Goal: Task Accomplishment & Management: Complete application form

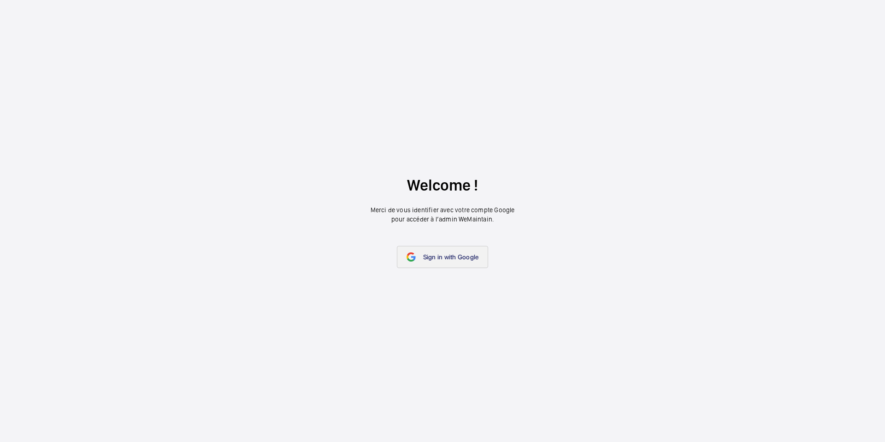
click at [456, 262] on link "Sign in with Google" at bounding box center [443, 257] width 92 height 22
click at [454, 255] on span "Sign in with Google" at bounding box center [451, 256] width 56 height 7
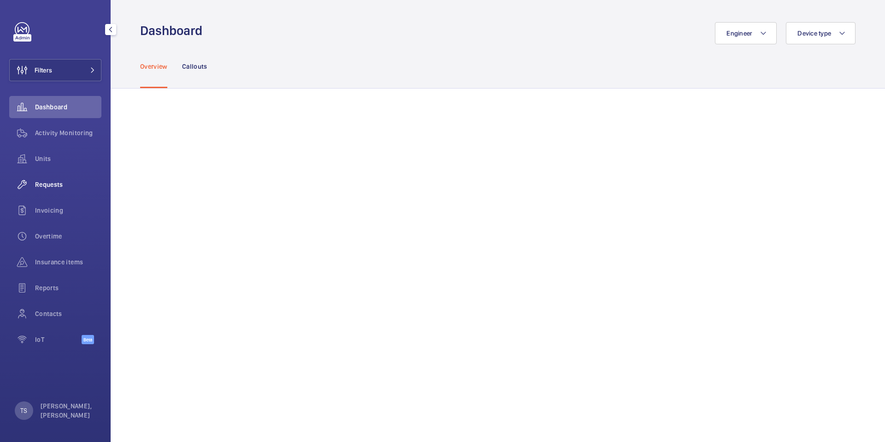
click at [66, 179] on div "Requests" at bounding box center [55, 184] width 92 height 22
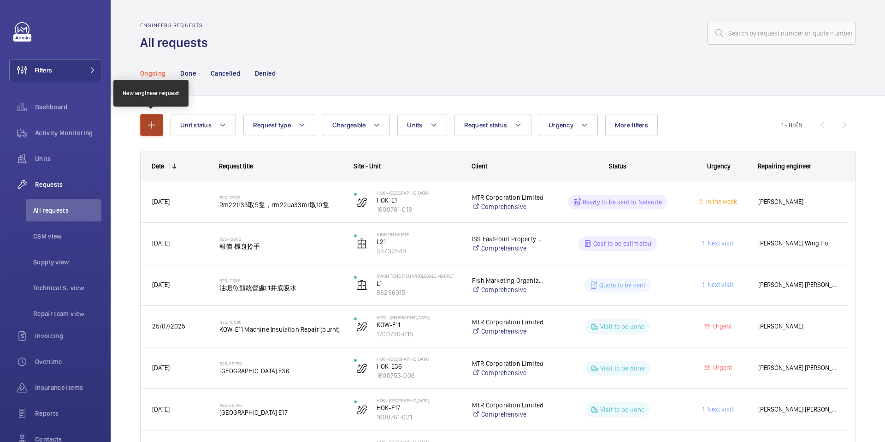
click at [152, 124] on mat-icon "button" at bounding box center [151, 124] width 11 height 11
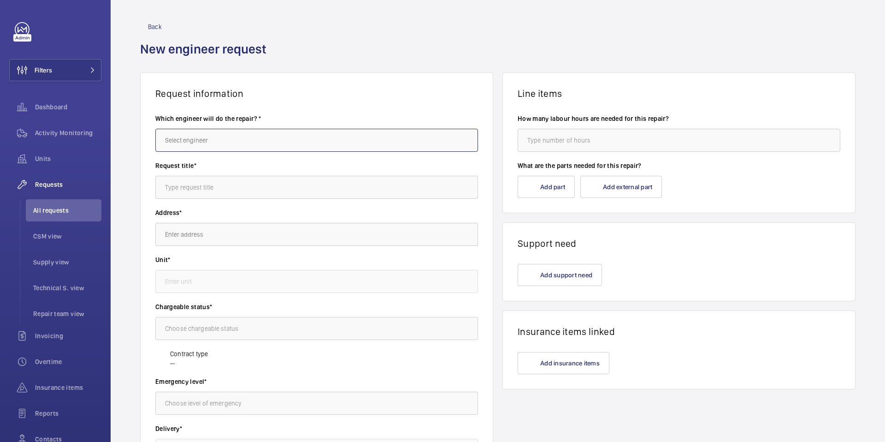
click at [244, 138] on input "text" at bounding box center [316, 140] width 323 height 23
click at [214, 165] on mat-option "[PERSON_NAME]" at bounding box center [315, 168] width 318 height 22
type input "[PERSON_NAME]"
click at [218, 188] on input "text" at bounding box center [316, 187] width 323 height 23
type input "S"
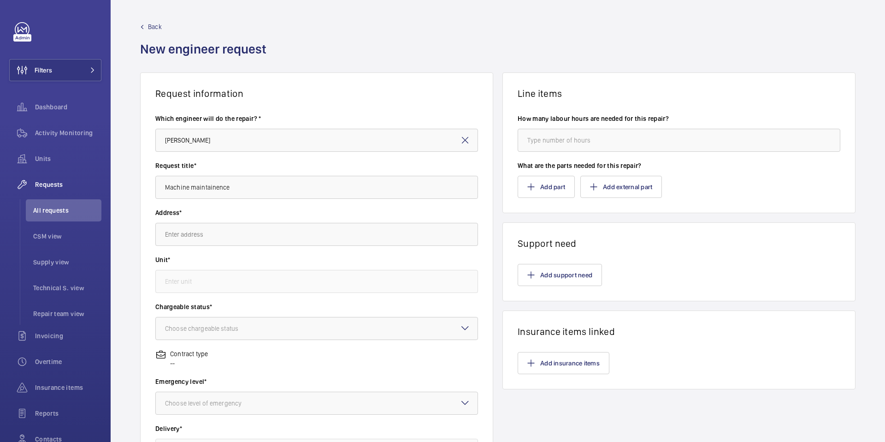
click at [261, 214] on label "Address*" at bounding box center [316, 212] width 323 height 9
click at [205, 188] on input "Machine maintainence" at bounding box center [316, 187] width 323 height 23
click at [265, 186] on input "Machine maintainence" at bounding box center [316, 187] width 323 height 23
drag, startPoint x: 247, startPoint y: 189, endPoint x: 198, endPoint y: 189, distance: 49.3
click at [198, 189] on input "Machine maintainence" at bounding box center [316, 187] width 323 height 23
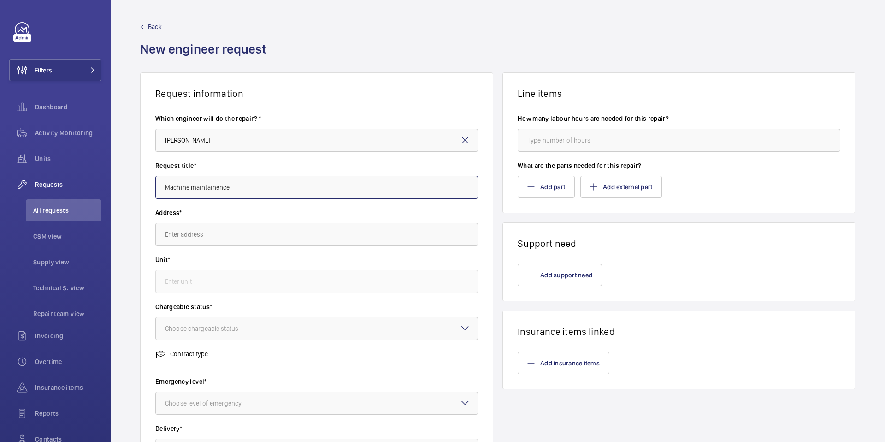
click at [228, 185] on input "Machine maintainence" at bounding box center [316, 187] width 323 height 23
type input "Machine maintenance for Bearing"
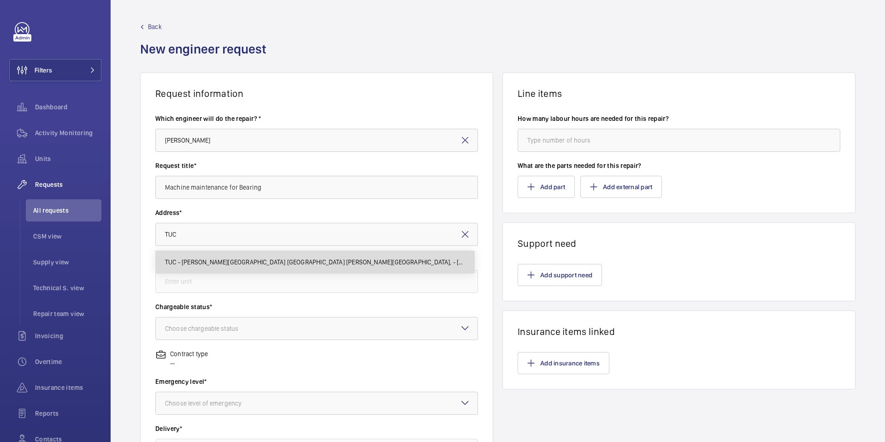
click at [234, 291] on body "Filters Dashboard Activity Monitoring Units Requests All requests CSM view Supp…" at bounding box center [442, 221] width 885 height 442
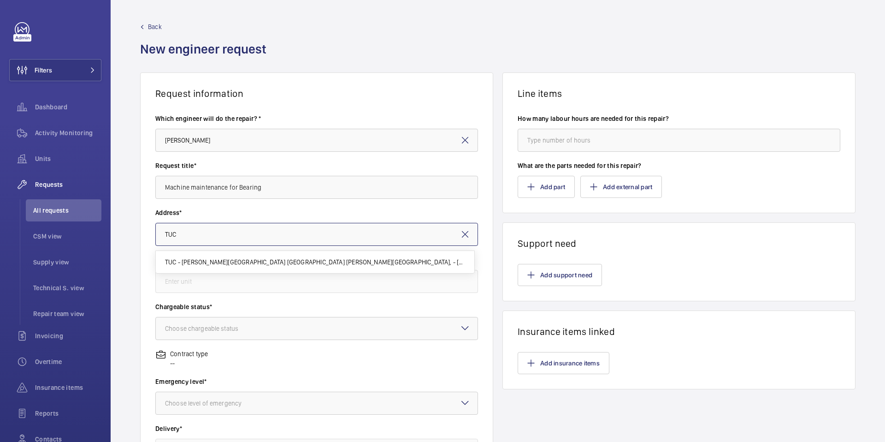
click at [266, 233] on input "TUC" at bounding box center [316, 234] width 323 height 23
click at [259, 261] on span "TUC - [PERSON_NAME][GEOGRAPHIC_DATA] [GEOGRAPHIC_DATA] [PERSON_NAME][GEOGRAPHIC…" at bounding box center [315, 261] width 300 height 9
type input "TUC - [PERSON_NAME][GEOGRAPHIC_DATA] [GEOGRAPHIC_DATA] [PERSON_NAME][GEOGRAPHIC…"
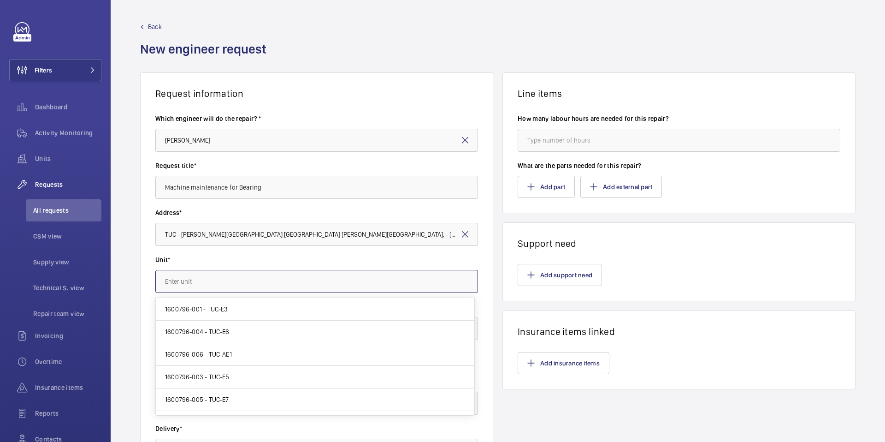
click at [298, 278] on input "text" at bounding box center [316, 281] width 323 height 23
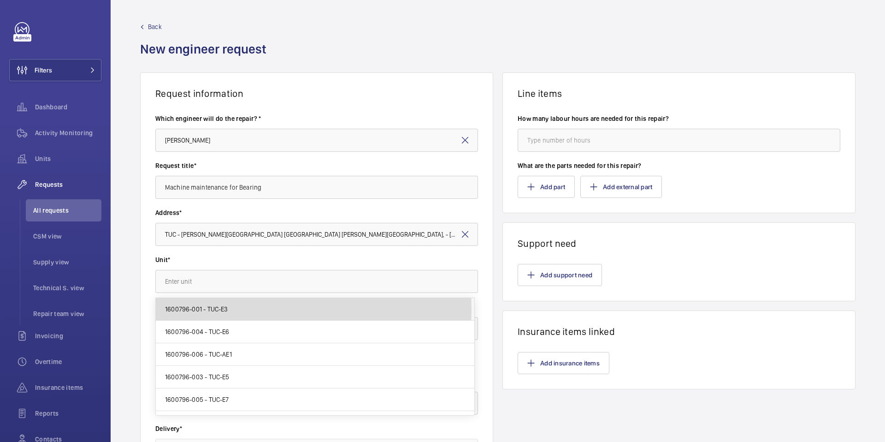
click at [238, 309] on mat-option "1600796-001 - TUC-E3" at bounding box center [315, 309] width 318 height 23
type input "1600796-001 - TUC-E3"
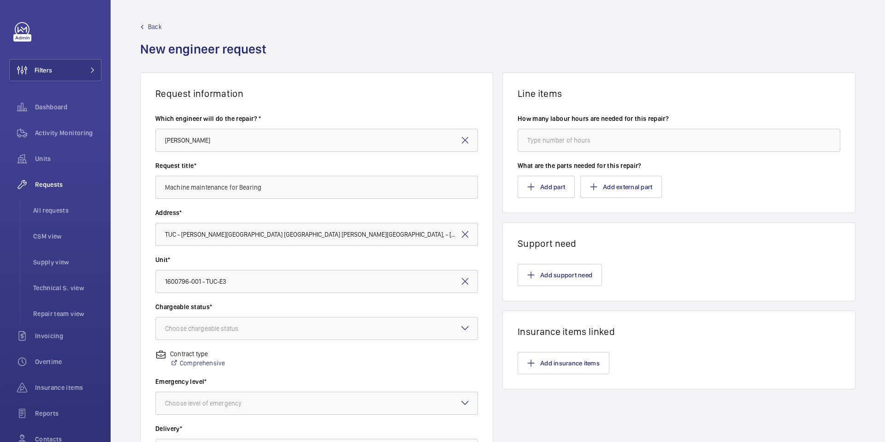
click at [257, 261] on label "Unit*" at bounding box center [316, 259] width 323 height 9
click at [257, 333] on div at bounding box center [317, 328] width 322 height 22
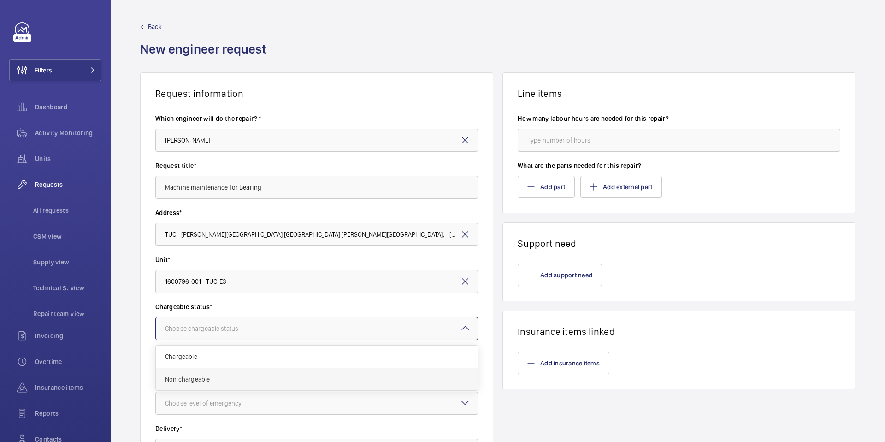
click at [242, 377] on span "Non chargeable" at bounding box center [316, 378] width 303 height 9
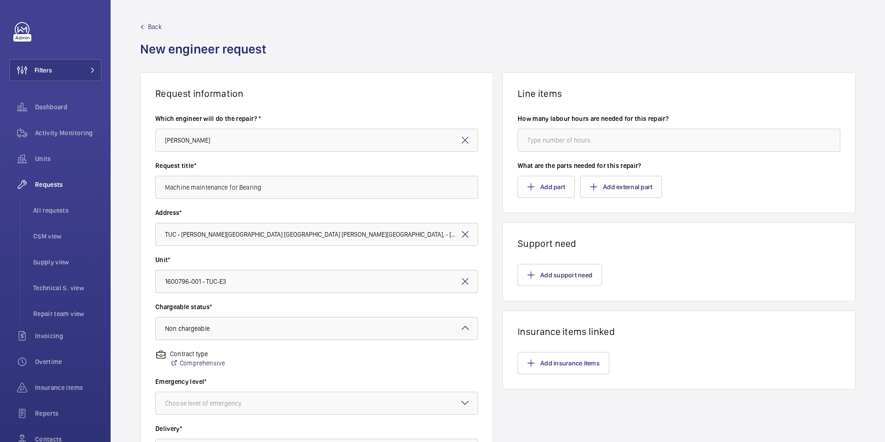
click at [259, 361] on div "Contract type Comprehensive" at bounding box center [316, 363] width 323 height 28
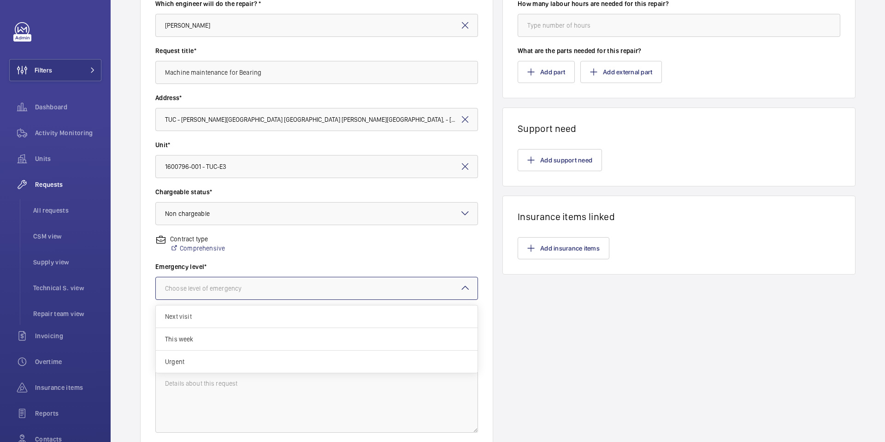
click at [275, 284] on div at bounding box center [317, 288] width 322 height 22
click at [245, 357] on span "Urgent" at bounding box center [316, 361] width 303 height 9
click at [244, 304] on div "Emergency level* Choose level of emergency × Urgent ×" at bounding box center [316, 285] width 323 height 47
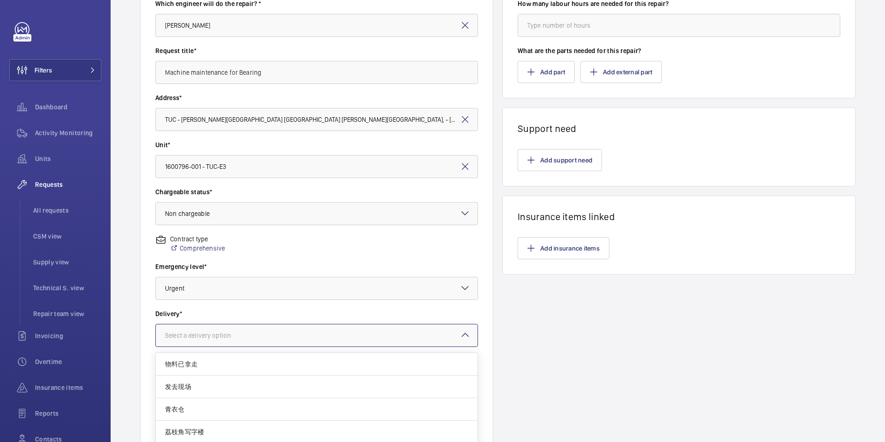
click at [247, 335] on div "Select a delivery option" at bounding box center [209, 334] width 89 height 9
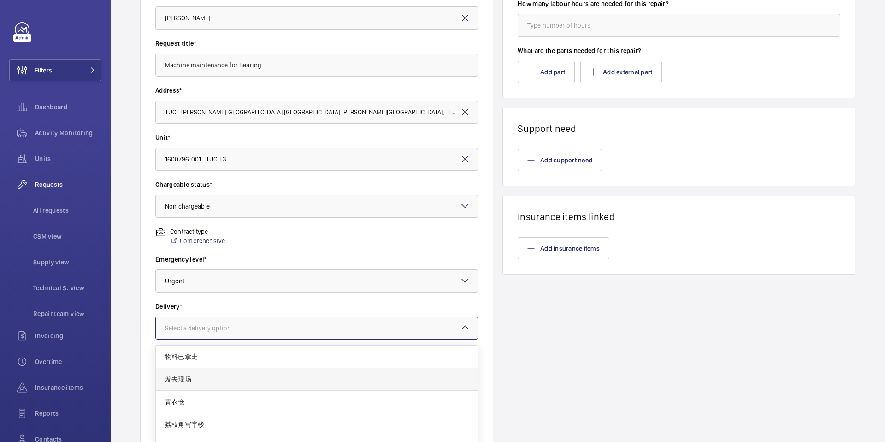
click at [209, 378] on span "发去现场" at bounding box center [316, 378] width 303 height 9
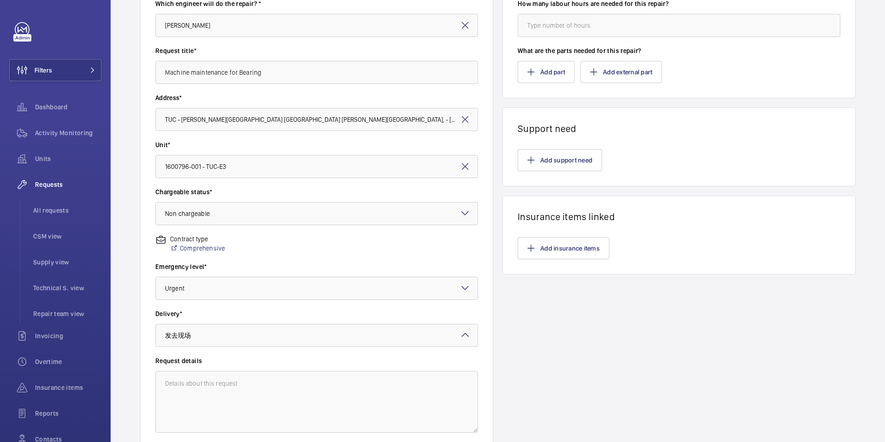
scroll to position [122, 0]
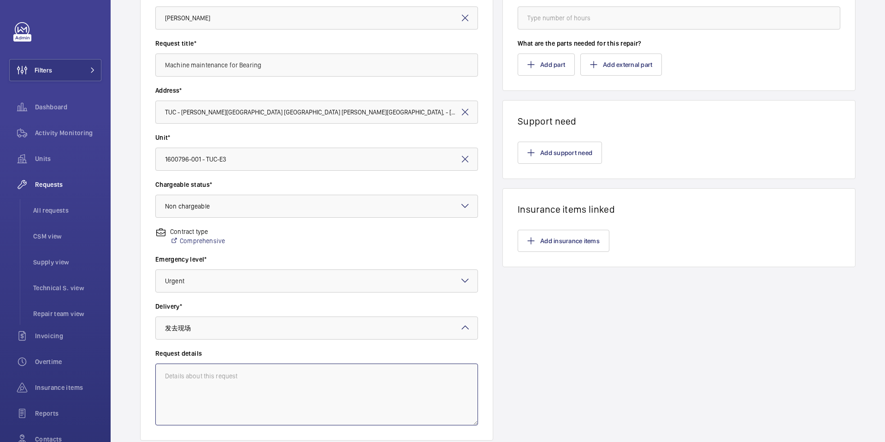
click at [277, 383] on textarea at bounding box center [316, 394] width 323 height 62
type textarea "Request from engineers"
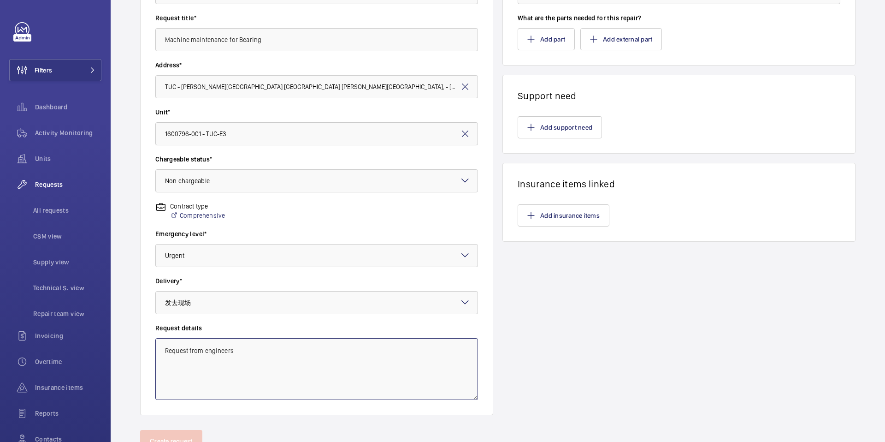
scroll to position [0, 0]
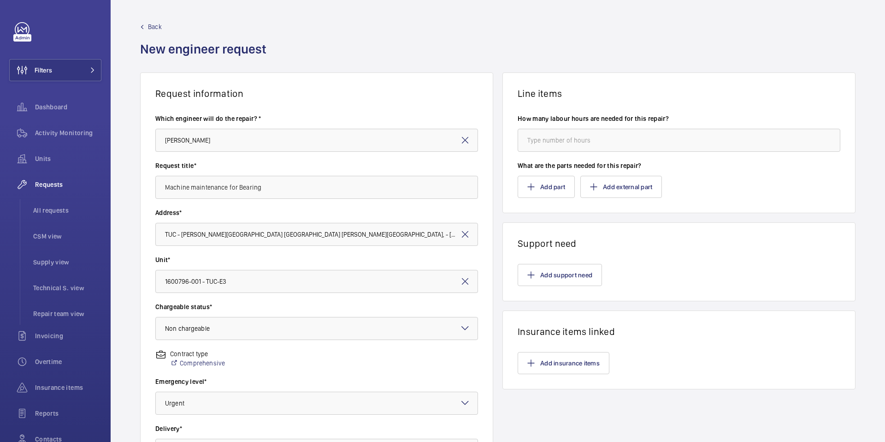
click at [158, 26] on span "Back" at bounding box center [155, 26] width 14 height 9
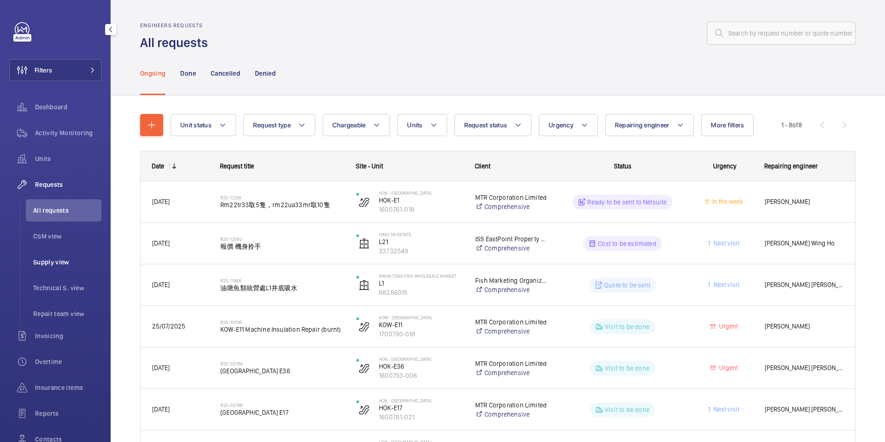
click at [79, 254] on li "Supply view" at bounding box center [64, 262] width 76 height 22
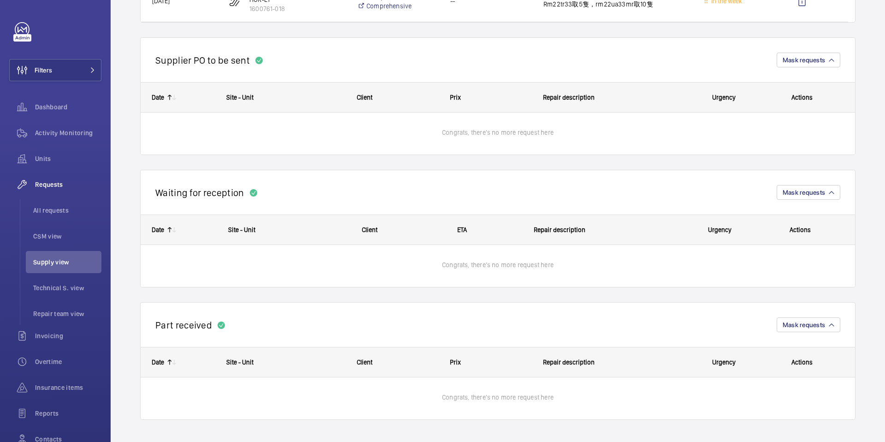
scroll to position [78, 0]
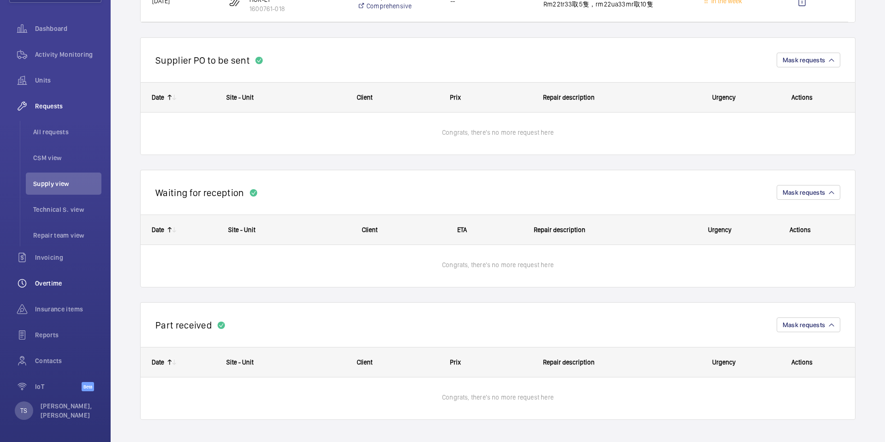
click at [59, 283] on span "Overtime" at bounding box center [68, 282] width 66 height 9
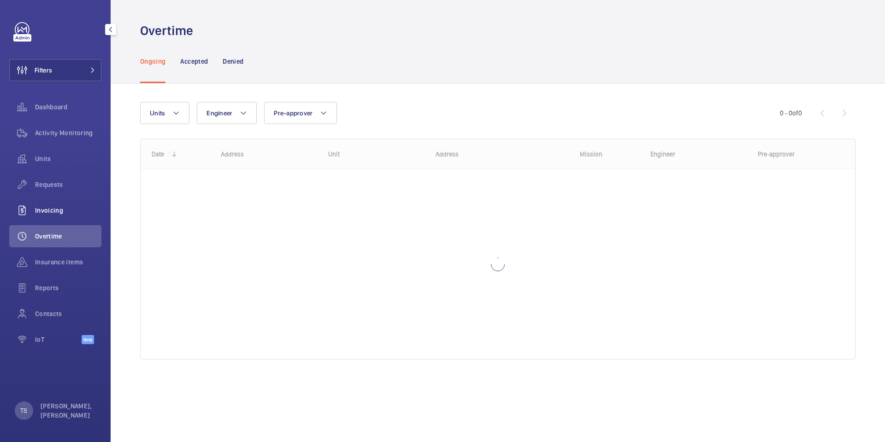
click at [64, 215] on div "Invoicing" at bounding box center [55, 210] width 92 height 22
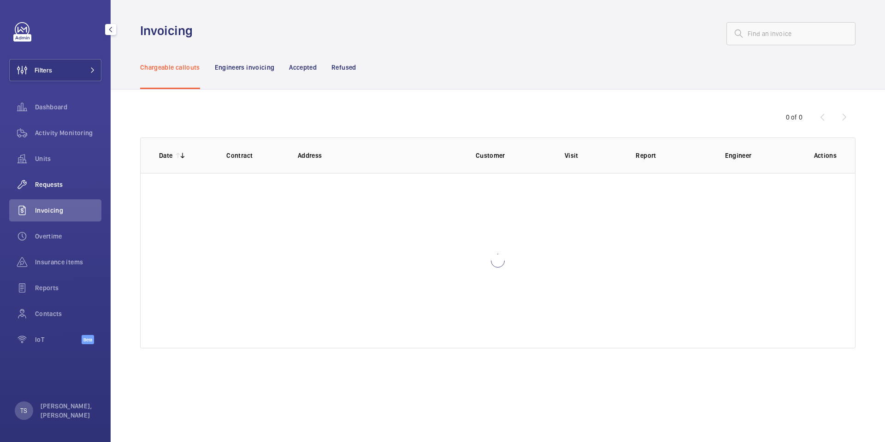
click at [66, 184] on span "Requests" at bounding box center [68, 184] width 66 height 9
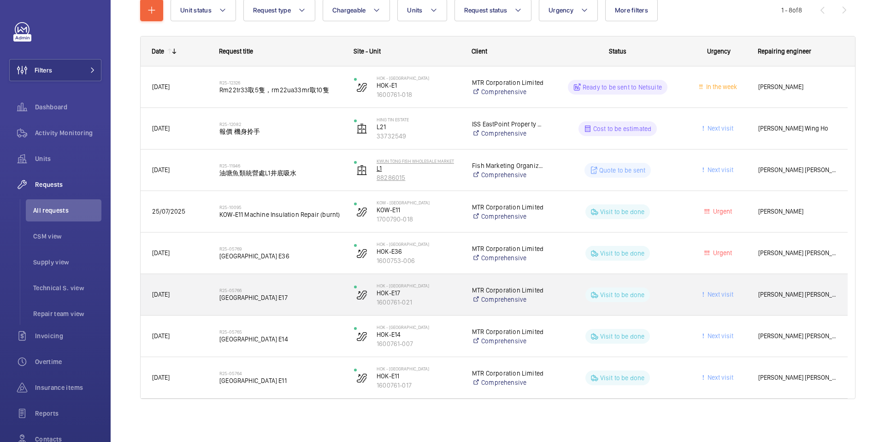
scroll to position [116, 0]
